Goal: Navigation & Orientation: Find specific page/section

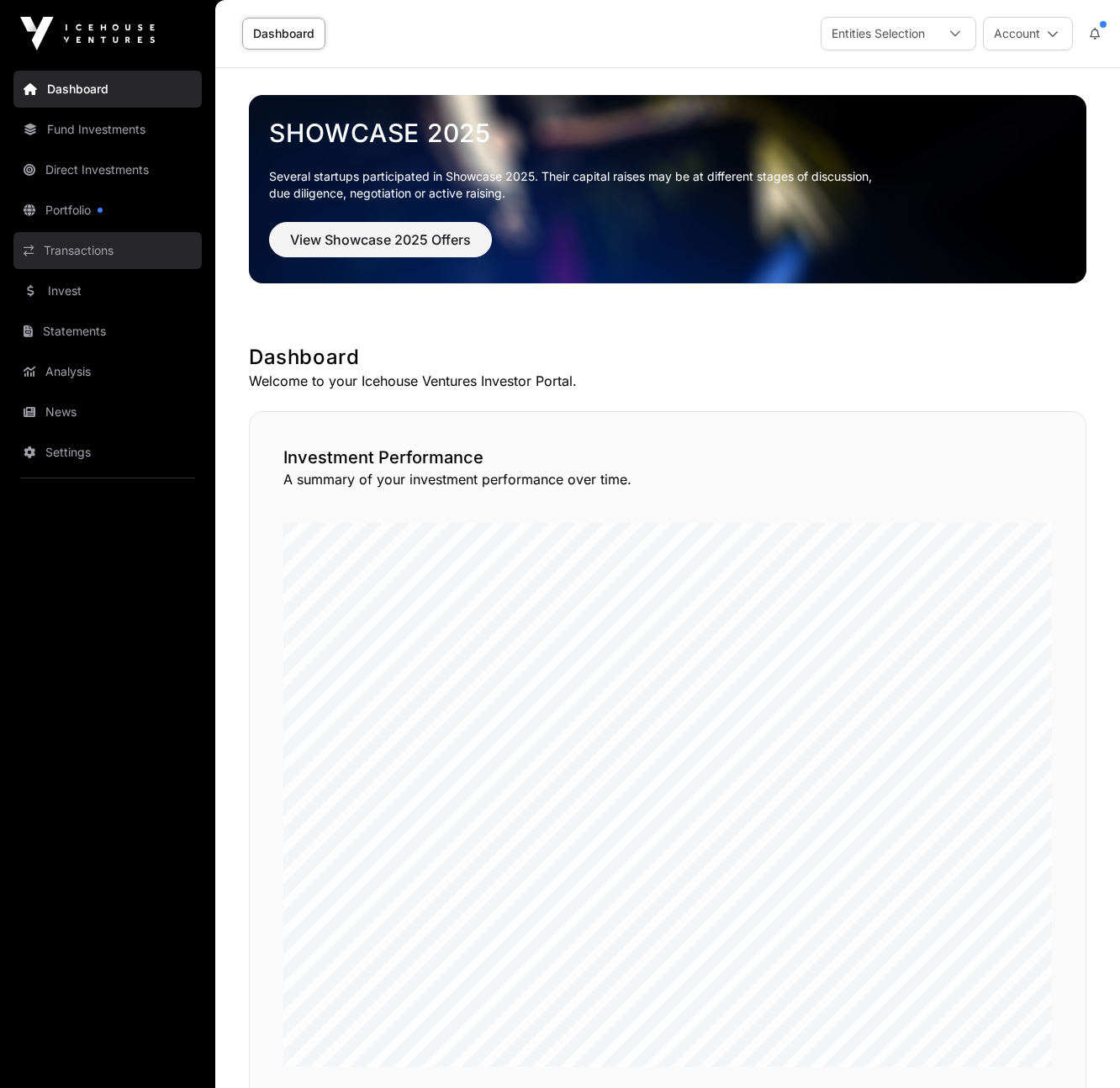
click at [80, 250] on link "Transactions" at bounding box center [108, 250] width 189 height 37
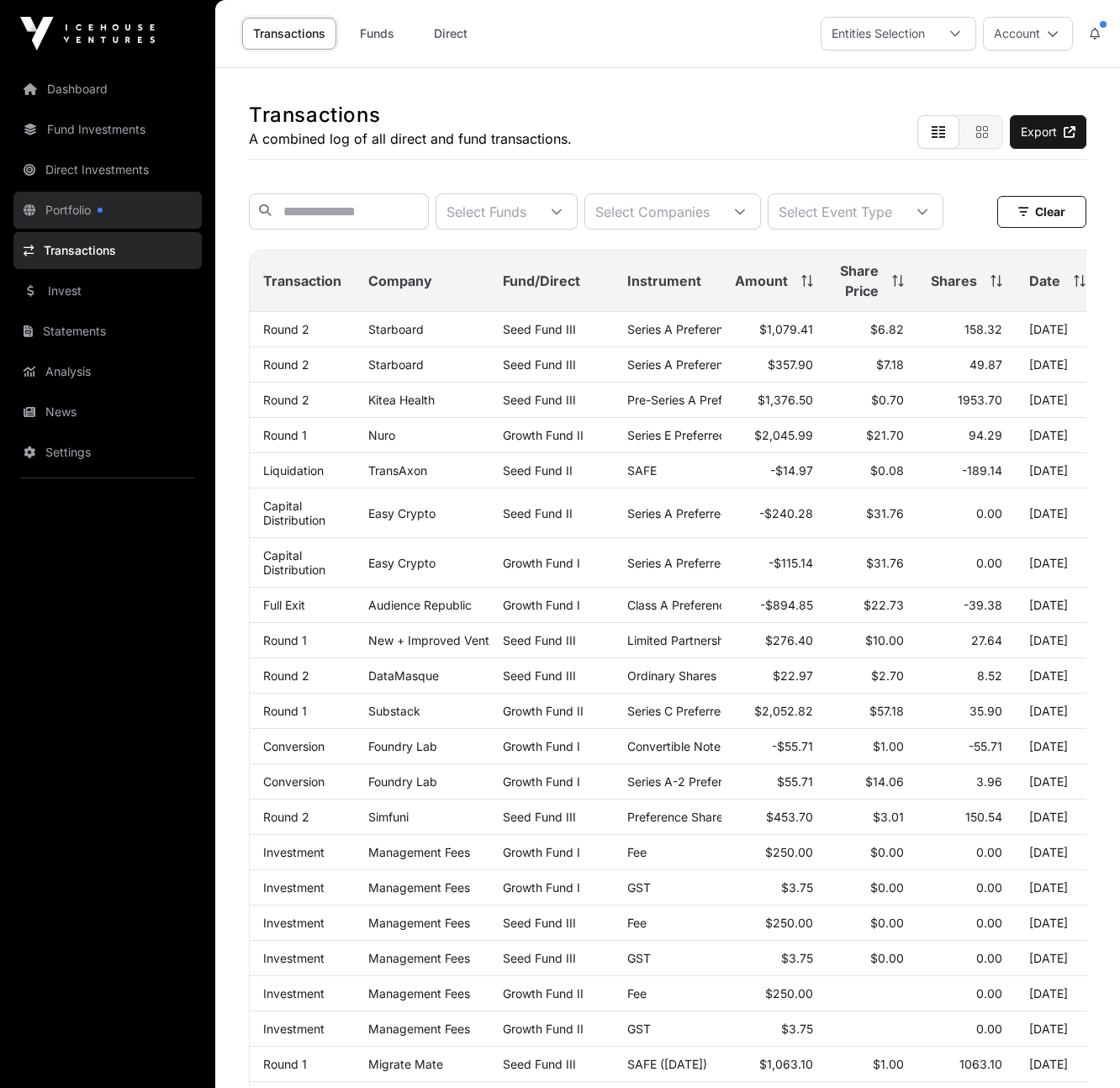
click at [59, 207] on link "Portfolio" at bounding box center [108, 210] width 189 height 37
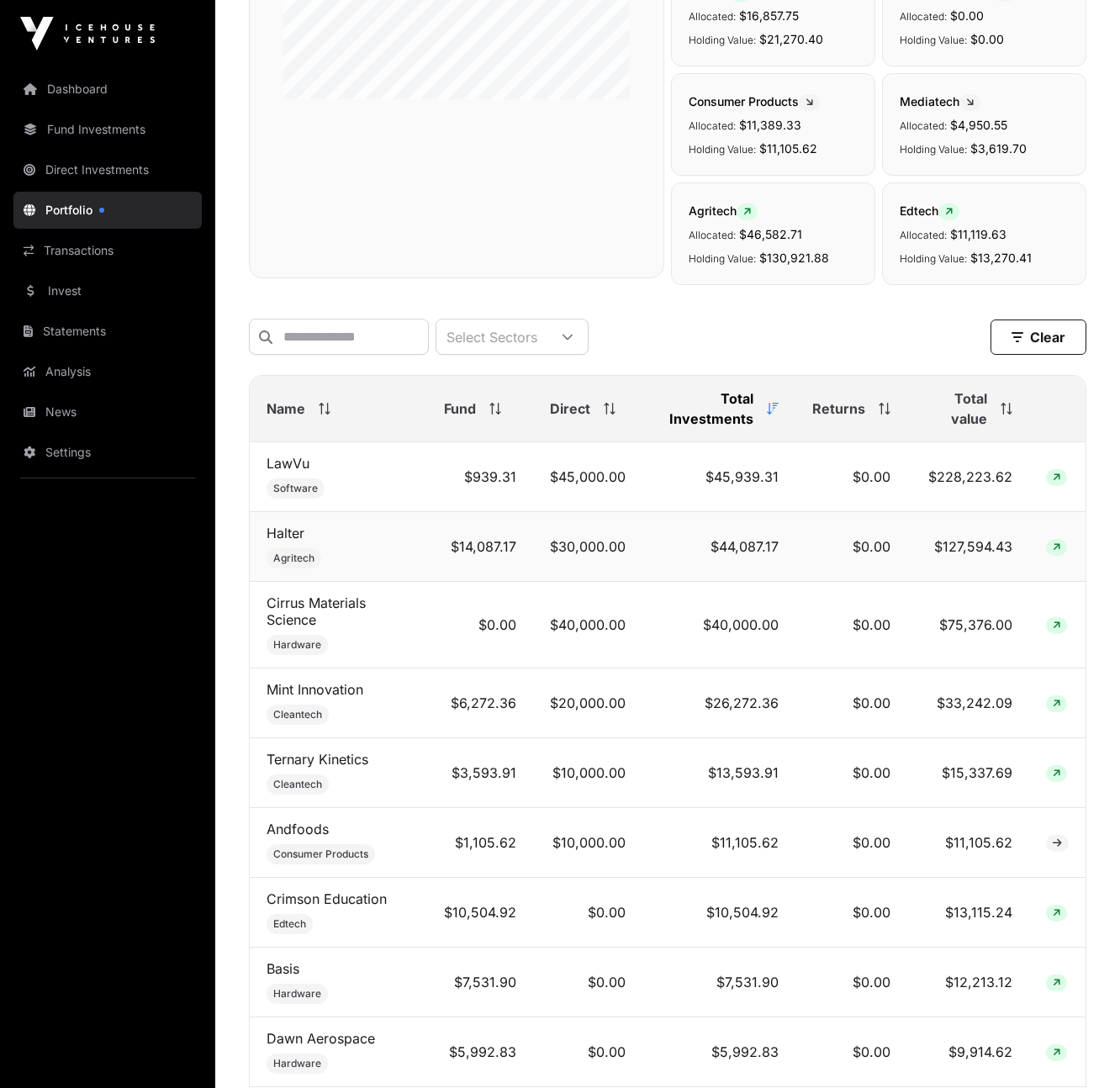
scroll to position [401, 0]
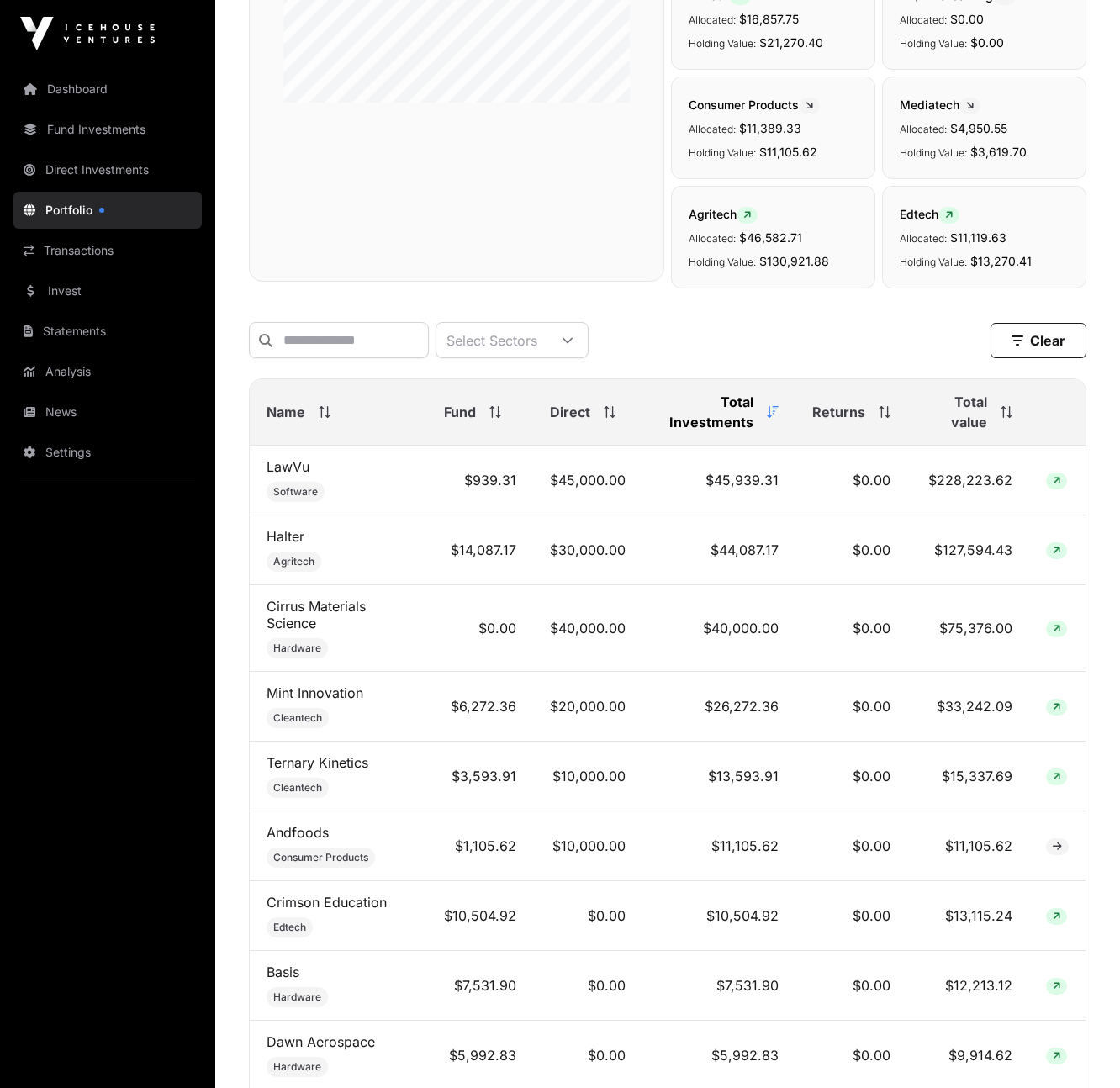
click at [971, 417] on span "Total value" at bounding box center [955, 412] width 63 height 40
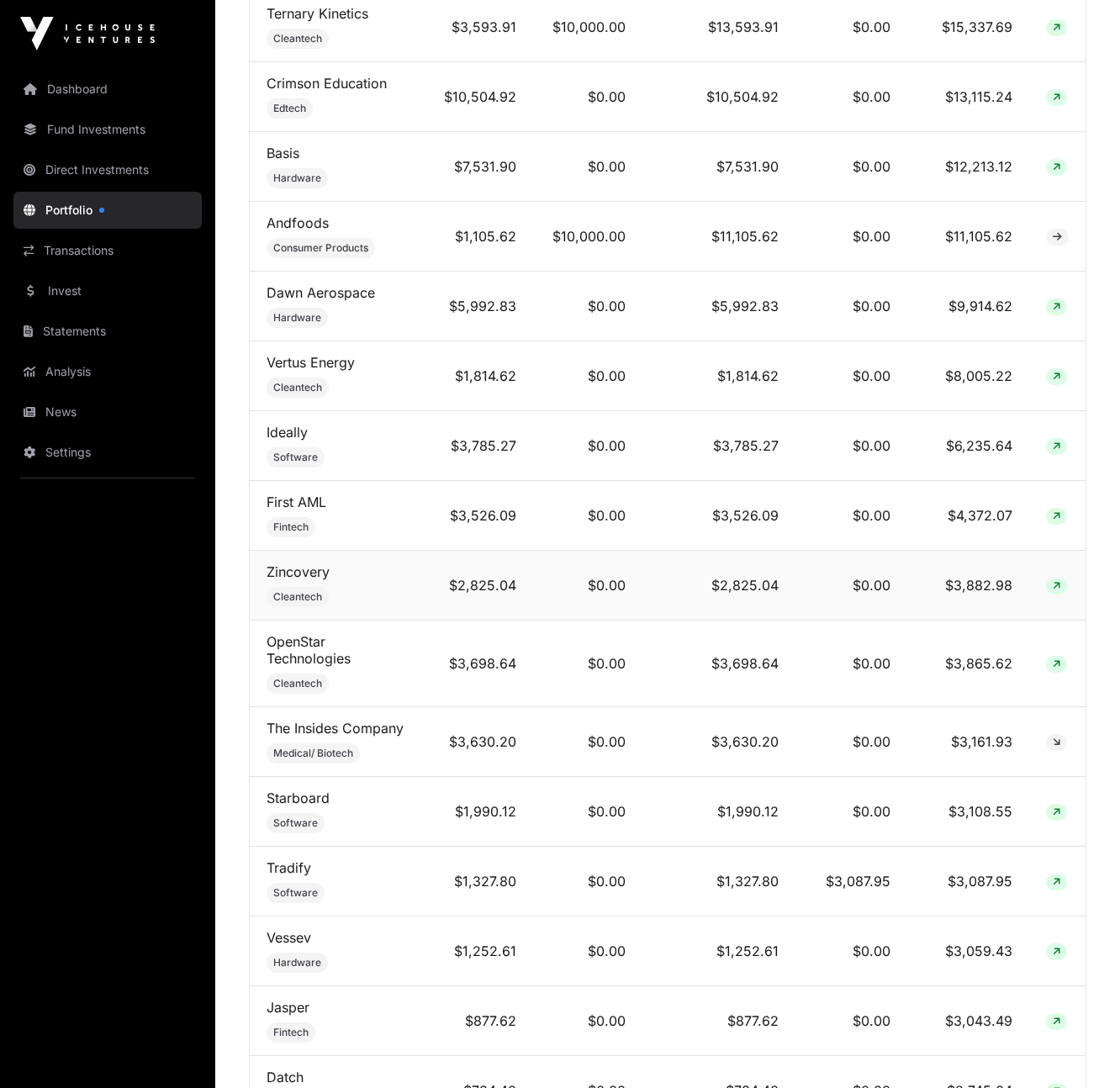
scroll to position [0, 0]
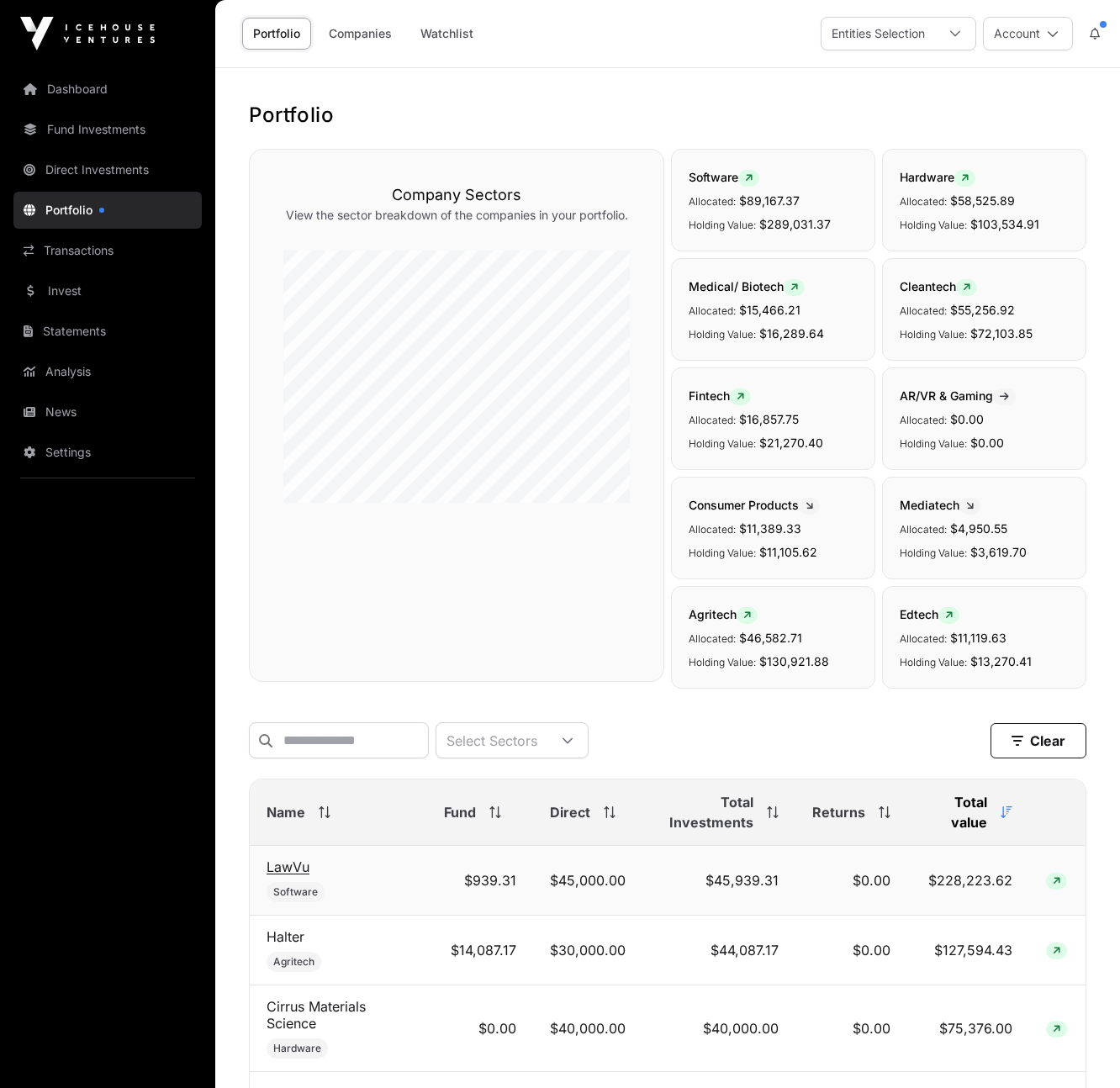
click at [298, 870] on link "LawVu" at bounding box center [288, 868] width 43 height 17
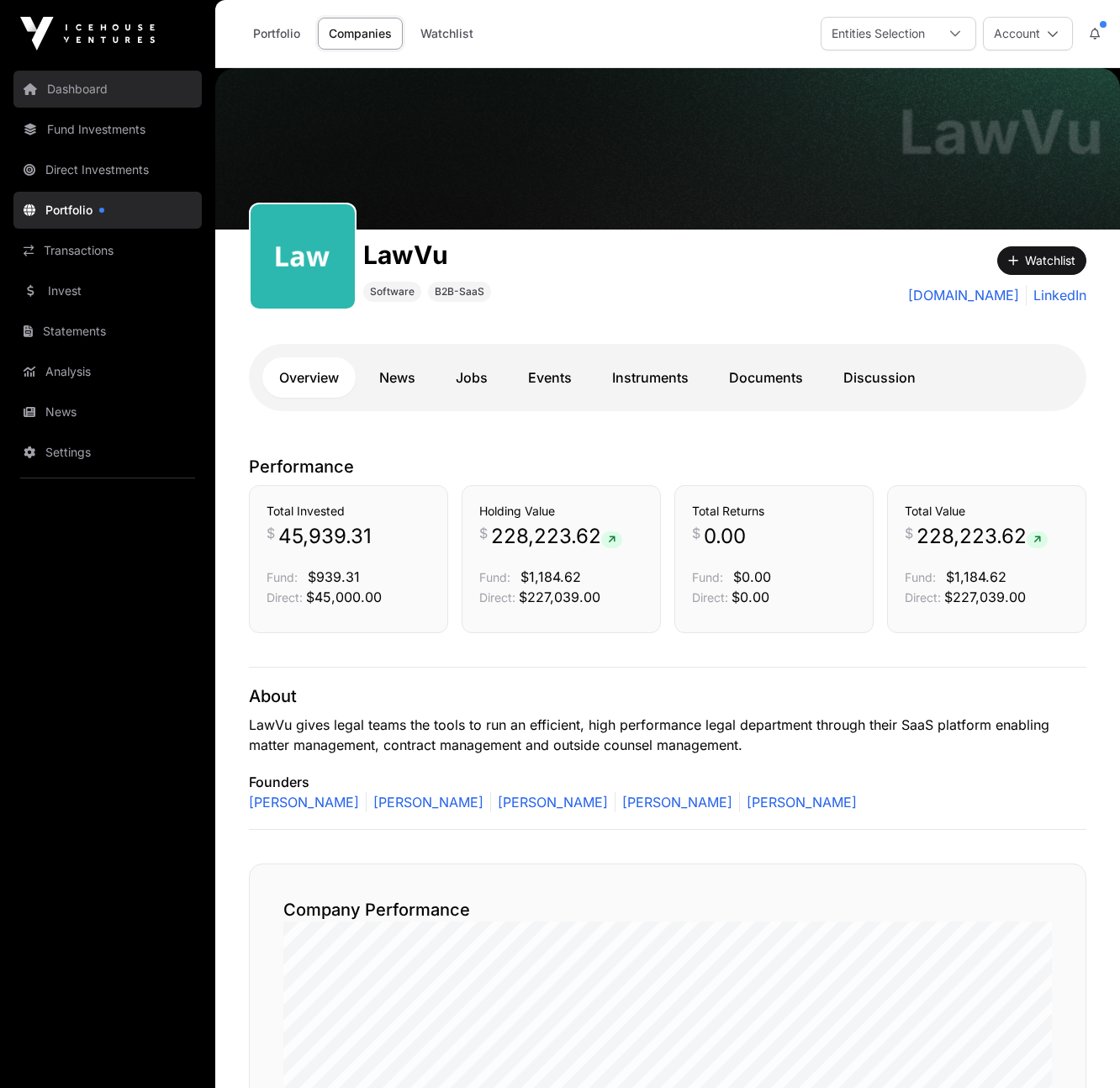
click at [80, 89] on link "Dashboard" at bounding box center [108, 89] width 189 height 37
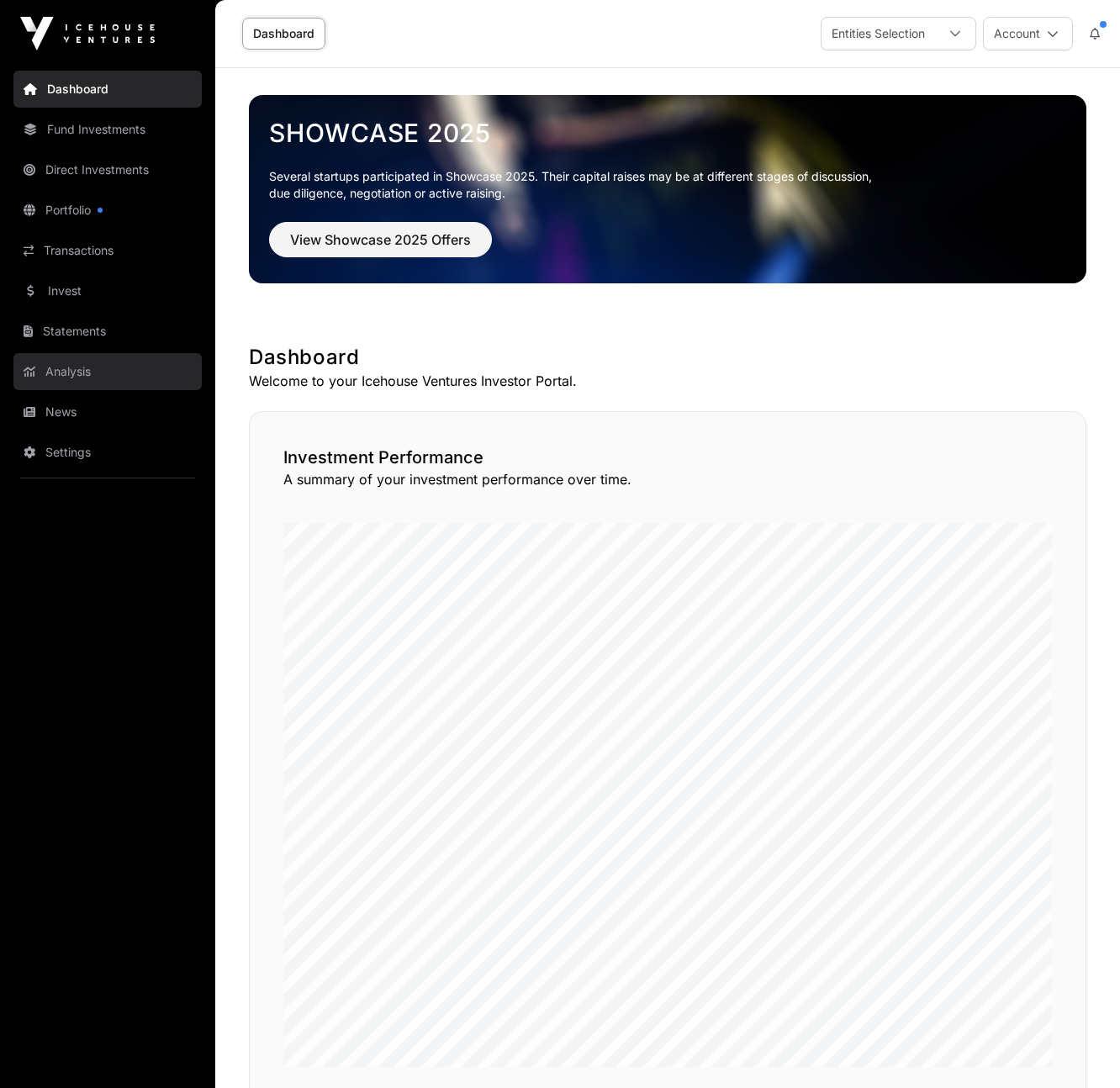
click at [70, 372] on link "Analysis" at bounding box center [108, 371] width 189 height 37
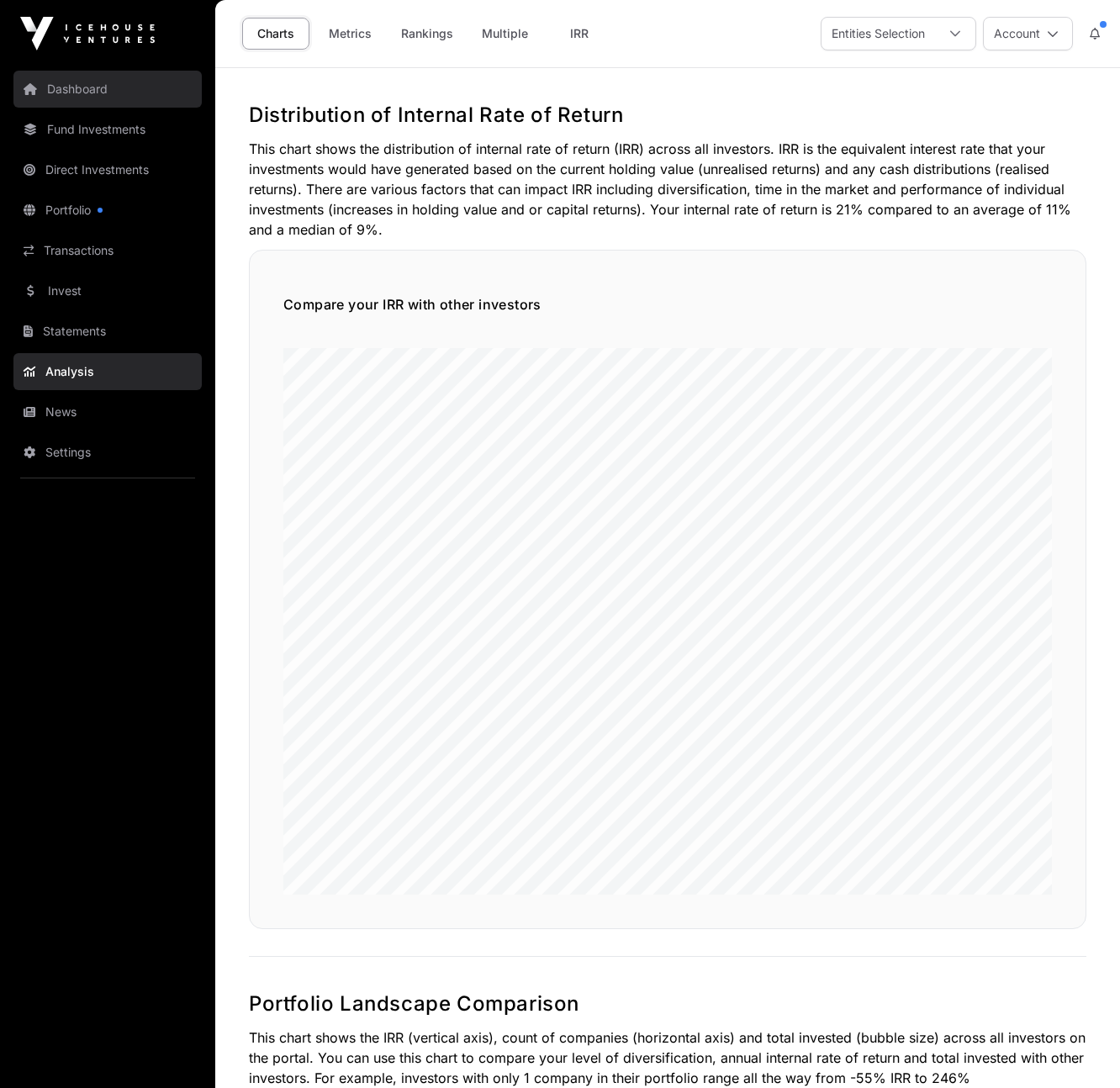
click at [65, 84] on link "Dashboard" at bounding box center [108, 89] width 189 height 37
